Goal: Information Seeking & Learning: Learn about a topic

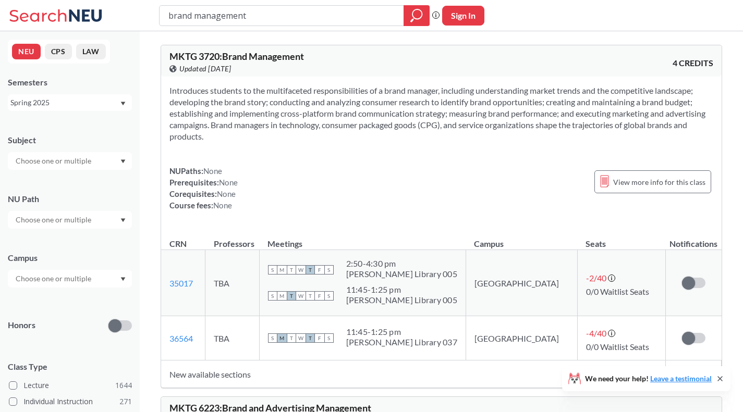
click at [116, 160] on div at bounding box center [70, 161] width 124 height 18
click at [249, 21] on input "brand management" at bounding box center [281, 16] width 229 height 18
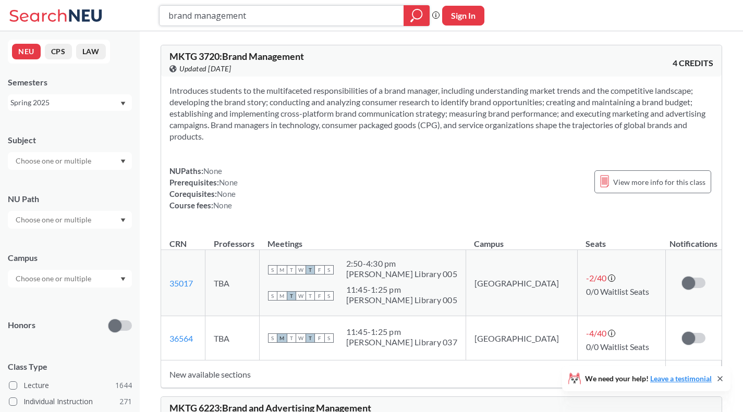
click at [249, 21] on input "brand management" at bounding box center [281, 16] width 229 height 18
click at [119, 157] on div at bounding box center [70, 161] width 124 height 18
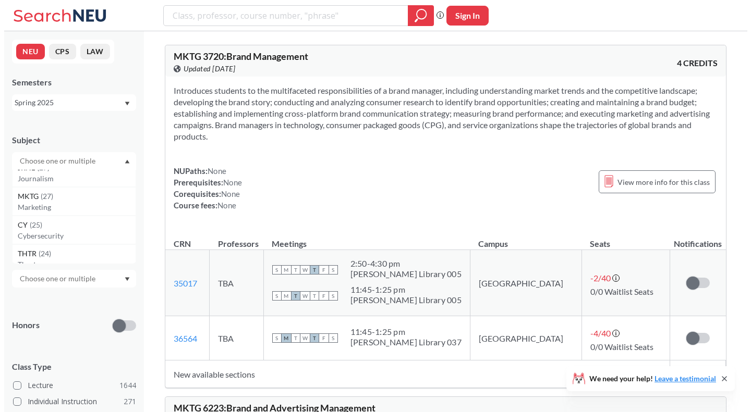
scroll to position [1013, 0]
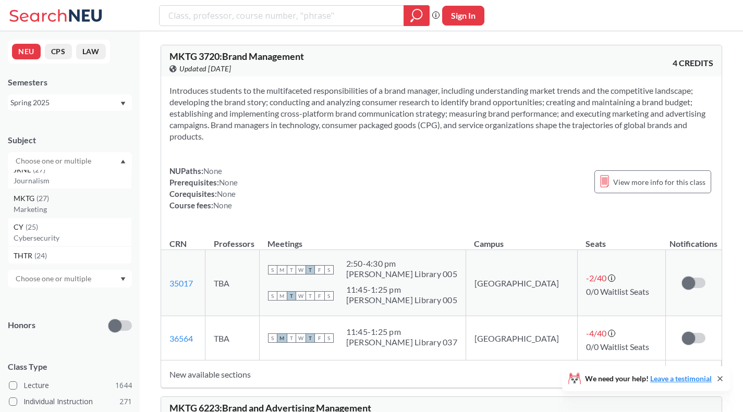
click at [82, 208] on p "Marketing" at bounding box center [73, 209] width 118 height 10
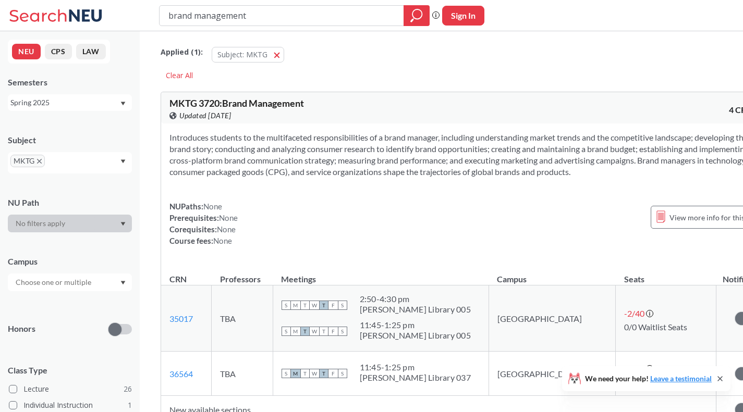
drag, startPoint x: 269, startPoint y: 16, endPoint x: 169, endPoint y: 19, distance: 99.7
click at [169, 19] on input "brand management" at bounding box center [281, 16] width 229 height 18
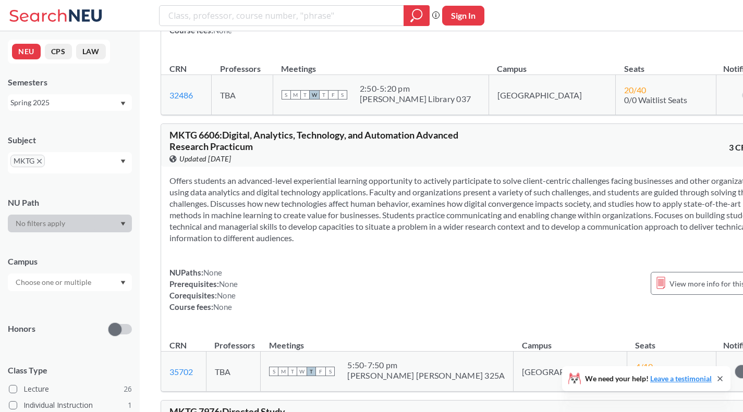
scroll to position [7273, 0]
